Goal: Task Accomplishment & Management: Manage account settings

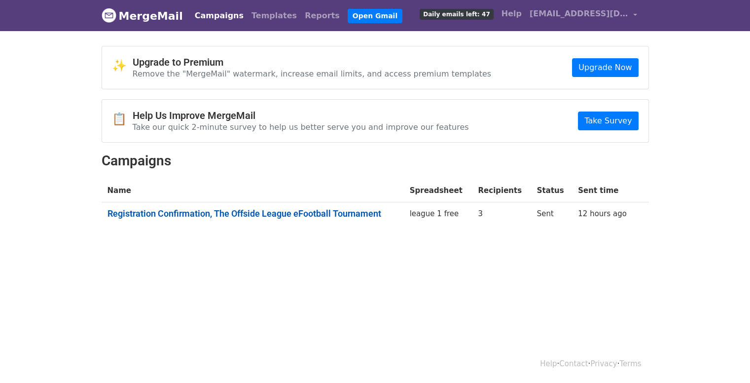
click at [208, 212] on link "Registration Confirmation, The Offside League eFootball Tournament" at bounding box center [253, 213] width 291 height 11
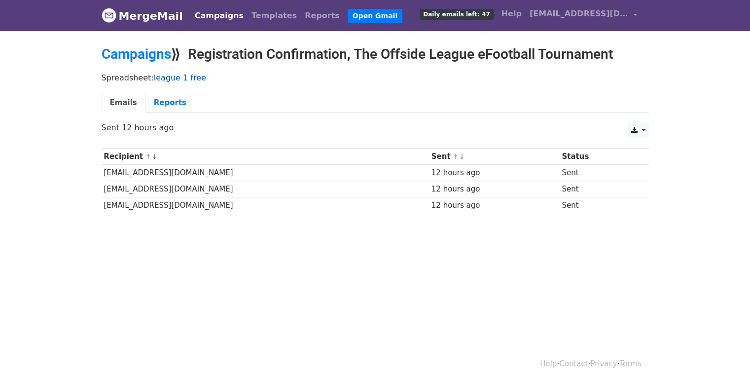
click at [179, 77] on link "league 1 free" at bounding box center [180, 77] width 52 height 9
click at [166, 95] on link "Reports" at bounding box center [170, 103] width 49 height 20
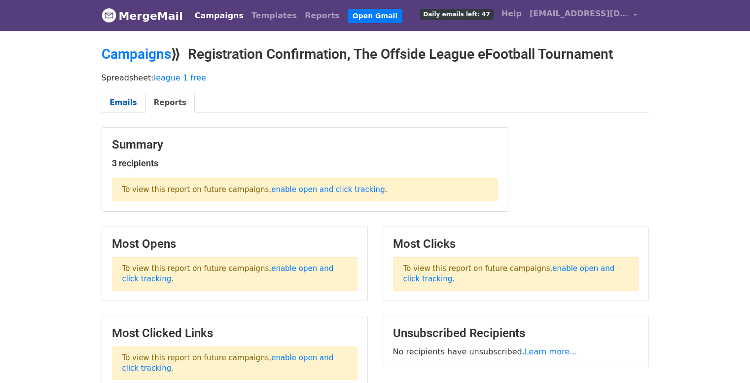
drag, startPoint x: 0, startPoint y: 0, endPoint x: 130, endPoint y: 102, distance: 165.5
click at [130, 102] on link "Emails" at bounding box center [124, 103] width 44 height 20
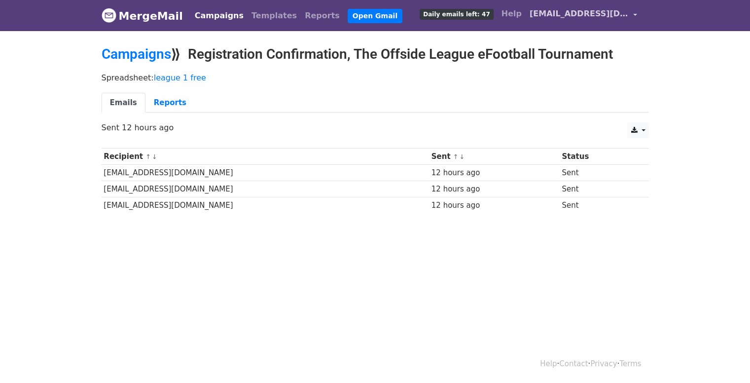
click at [593, 12] on span "[EMAIL_ADDRESS][DOMAIN_NAME]" at bounding box center [579, 14] width 99 height 12
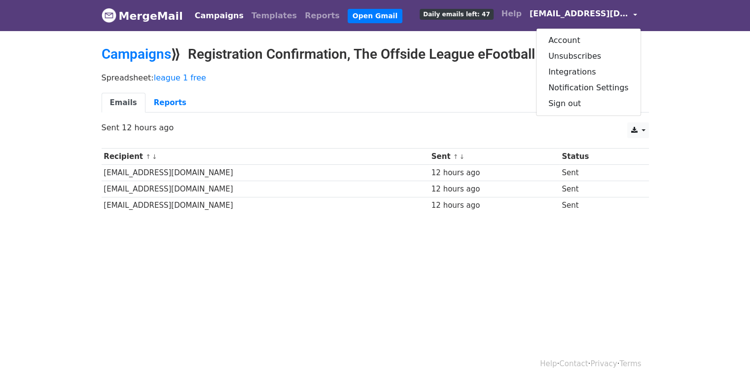
click at [474, 90] on div "Spreadsheet: league 1 free Emails Reports" at bounding box center [375, 95] width 562 height 55
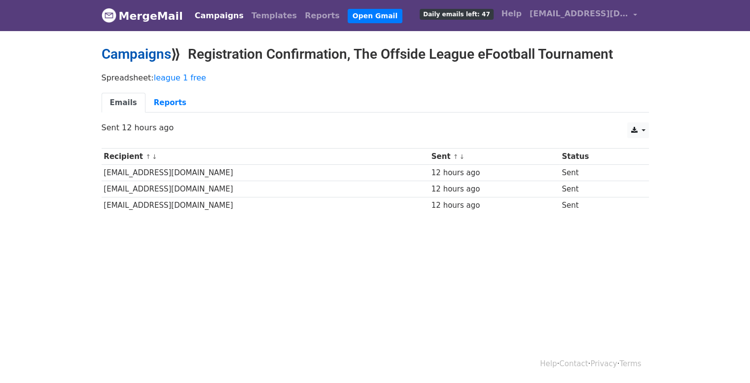
click at [151, 51] on link "Campaigns" at bounding box center [137, 54] width 70 height 16
